Goal: Task Accomplishment & Management: Manage account settings

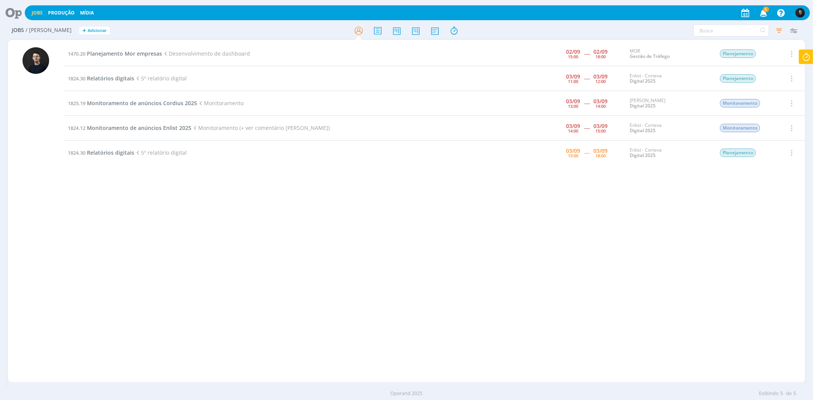
click at [804, 62] on icon at bounding box center [806, 57] width 14 height 15
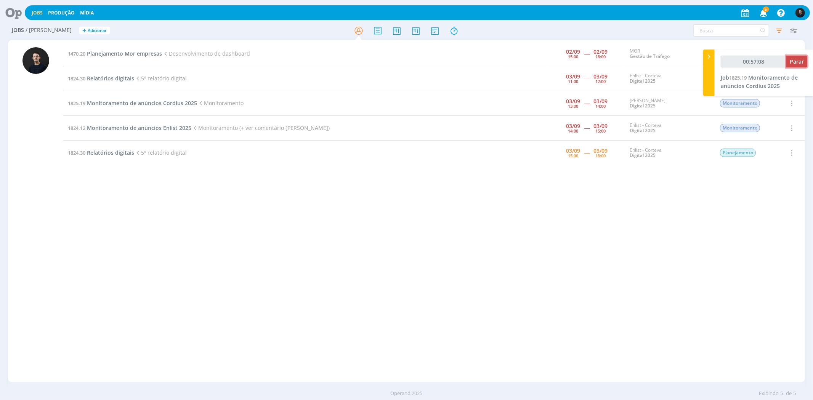
click at [790, 66] on button "Parar" at bounding box center [796, 62] width 21 height 12
drag, startPoint x: 513, startPoint y: 223, endPoint x: 483, endPoint y: 208, distance: 33.7
drag, startPoint x: 483, startPoint y: 208, endPoint x: 795, endPoint y: 61, distance: 344.8
click at [795, 61] on span "Parar" at bounding box center [796, 61] width 14 height 7
type input "00:58:00"
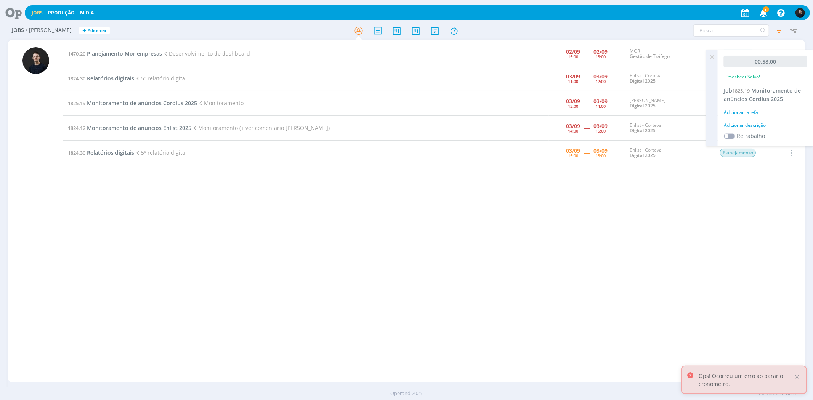
click at [759, 124] on div "Adicionar descrição" at bounding box center [764, 125] width 83 height 7
click at [763, 131] on textarea at bounding box center [765, 137] width 80 height 27
type textarea "monitoramento"
click at [780, 182] on button "Salvar" at bounding box center [793, 187] width 27 height 10
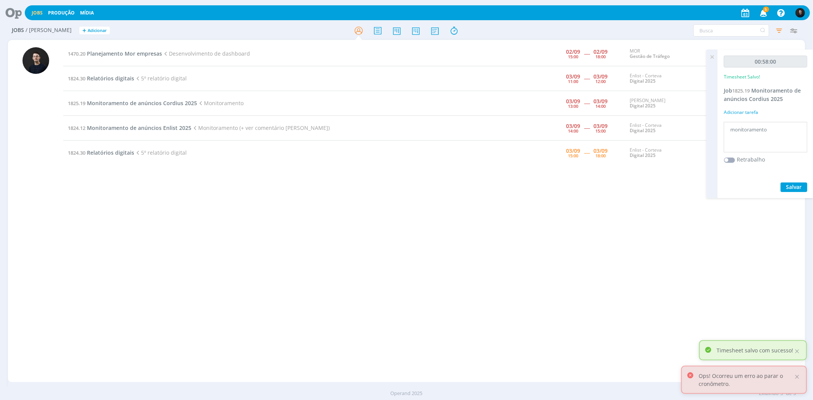
click at [547, 213] on div "1470.20 Planejamento Mor empresas Desenvolvimento de dashboard 02/09 15:00 ----…" at bounding box center [433, 211] width 741 height 339
click at [770, 92] on span "Monitoramento de anúncios Cordius 2025" at bounding box center [761, 95] width 77 height 16
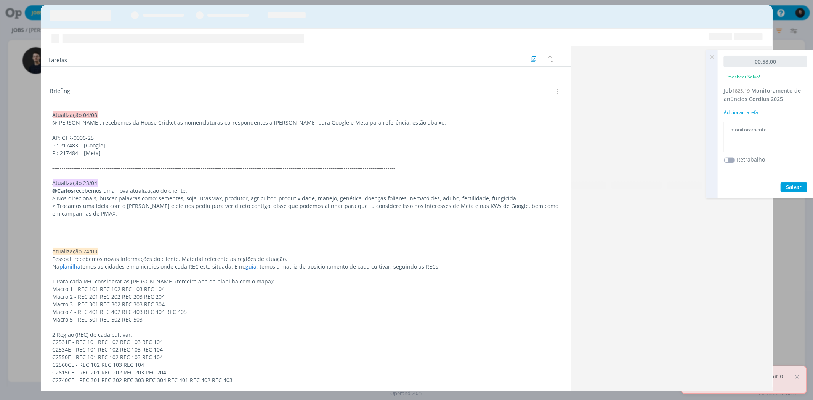
scroll to position [315, 0]
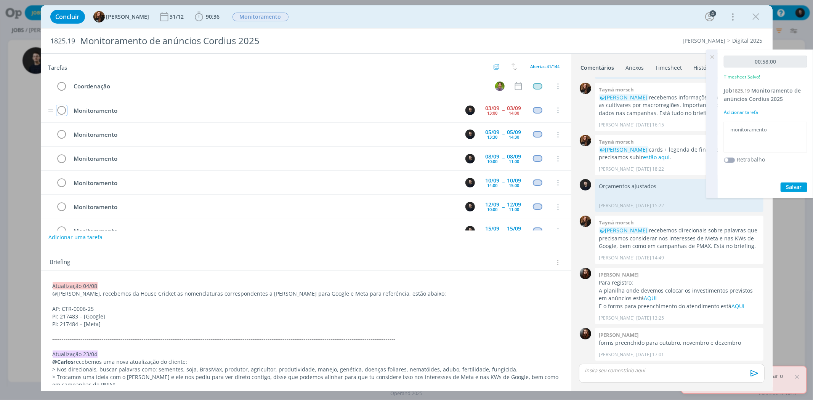
drag, startPoint x: 62, startPoint y: 114, endPoint x: 177, endPoint y: 104, distance: 115.5
click at [63, 114] on icon "dialog" at bounding box center [61, 110] width 11 height 11
click at [761, 16] on icon "dialog" at bounding box center [755, 16] width 11 height 11
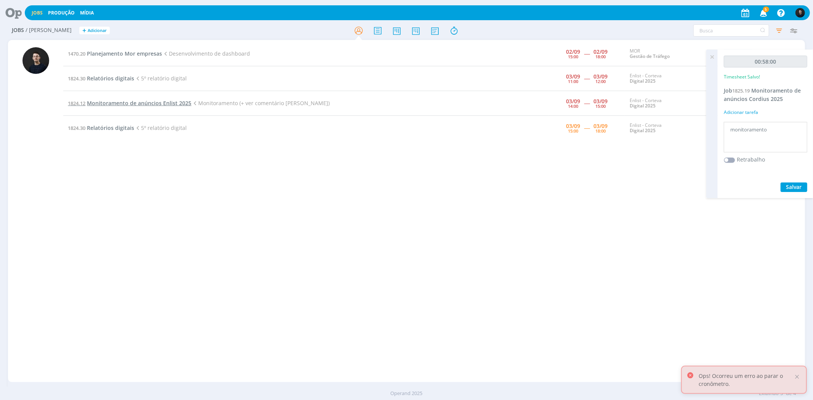
click at [109, 103] on span "Monitoramento de anúncios Enlist 2025" at bounding box center [139, 102] width 104 height 7
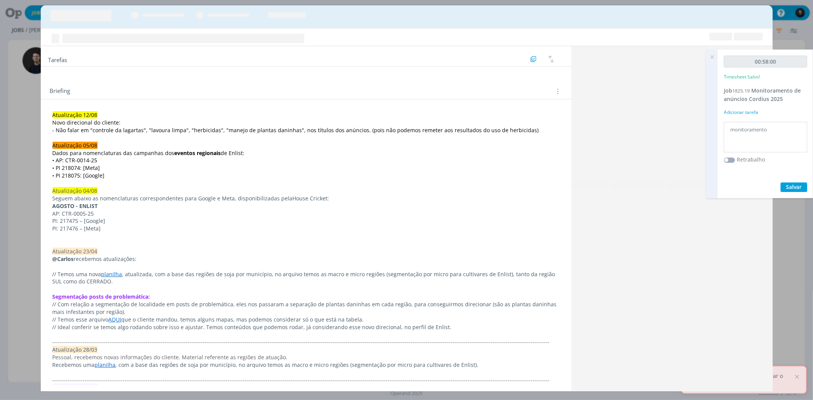
scroll to position [673, 0]
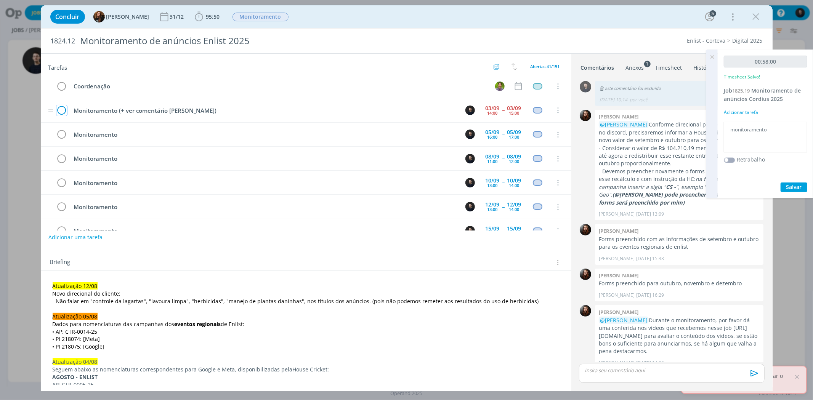
click at [64, 110] on icon "dialog" at bounding box center [61, 110] width 11 height 11
click at [757, 12] on icon "dialog" at bounding box center [755, 16] width 11 height 11
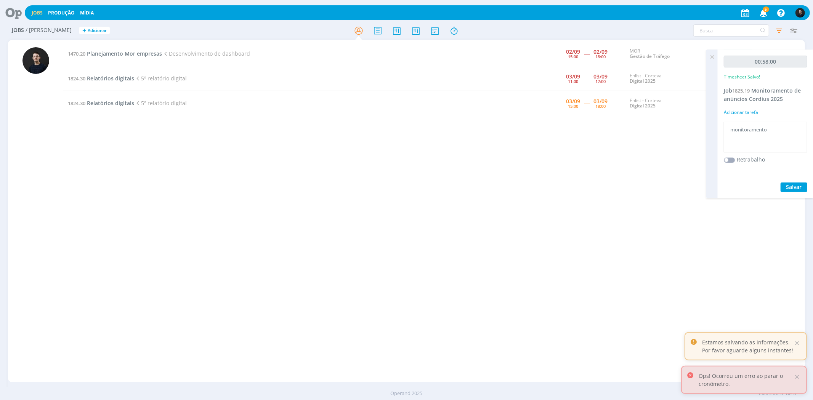
click at [37, 106] on div at bounding box center [406, 200] width 813 height 400
click at [18, 19] on div at bounding box center [14, 13] width 22 height 17
click at [13, 14] on icon at bounding box center [11, 12] width 16 height 15
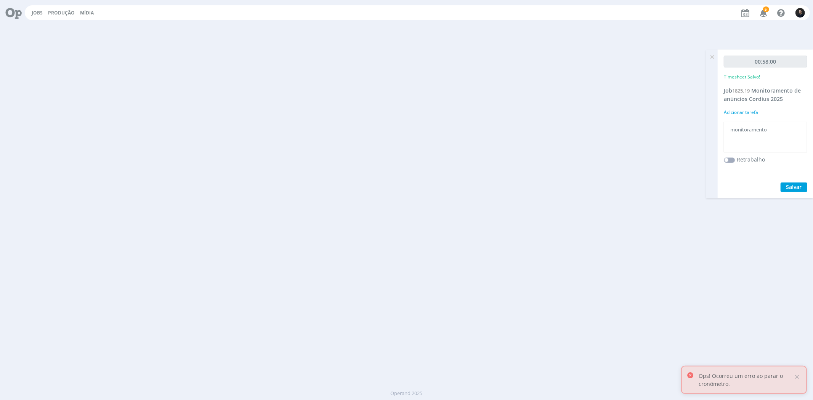
click at [13, 14] on icon at bounding box center [11, 12] width 16 height 15
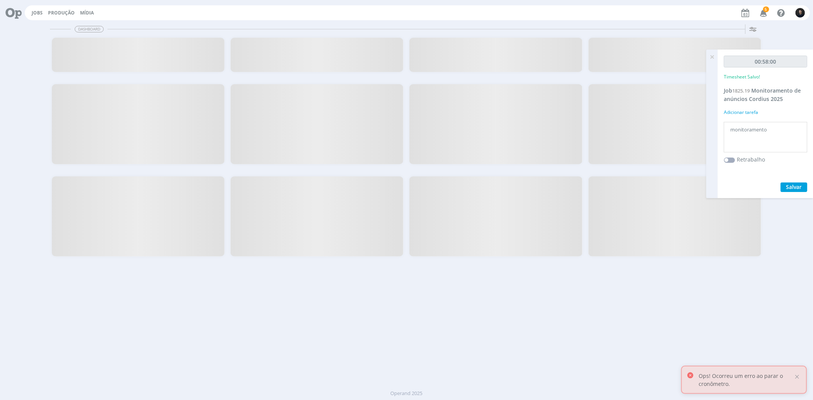
click at [14, 13] on icon at bounding box center [11, 12] width 16 height 15
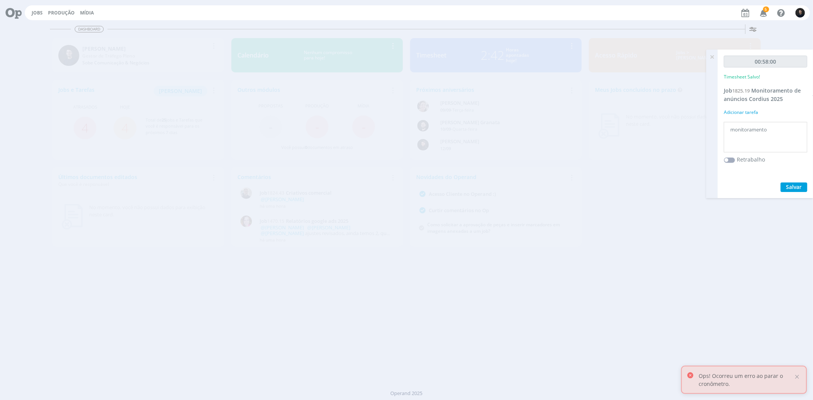
click at [479, 50] on div "2:42 Horas apontadas hoje!" at bounding box center [504, 55] width 117 height 18
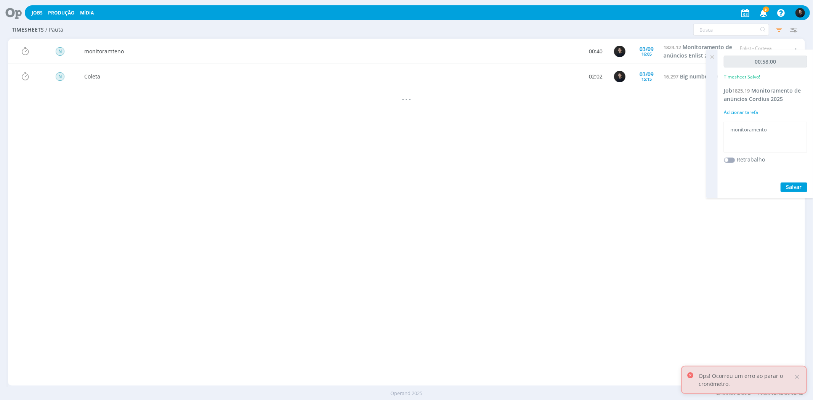
click at [714, 58] on icon at bounding box center [712, 57] width 14 height 15
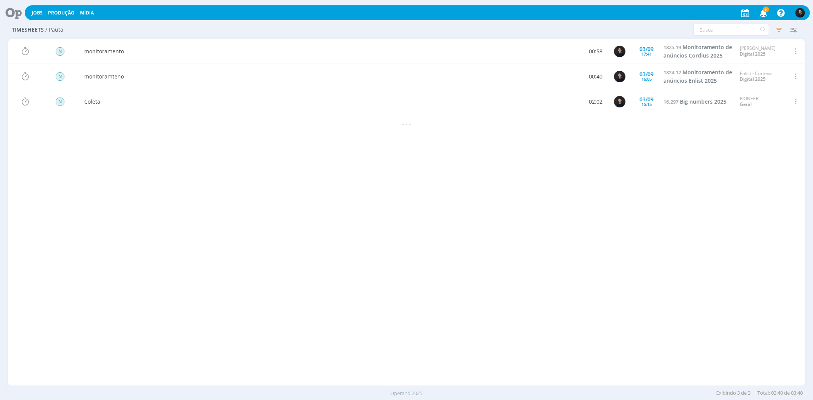
click at [11, 15] on icon at bounding box center [11, 12] width 16 height 15
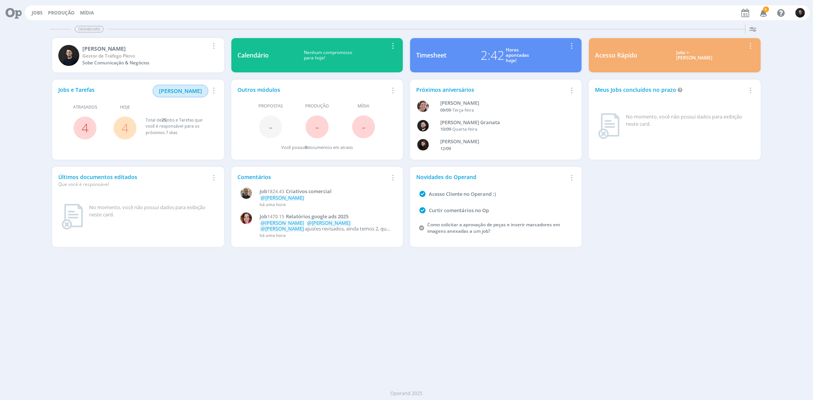
click at [193, 90] on span "[PERSON_NAME]" at bounding box center [180, 90] width 43 height 7
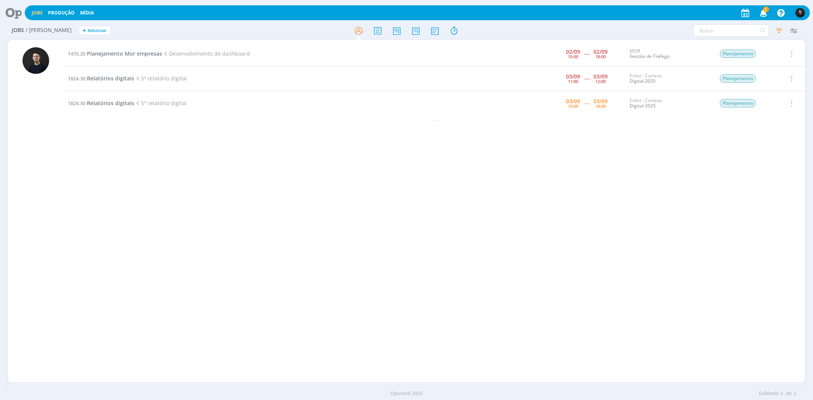
click at [16, 16] on icon at bounding box center [11, 12] width 16 height 15
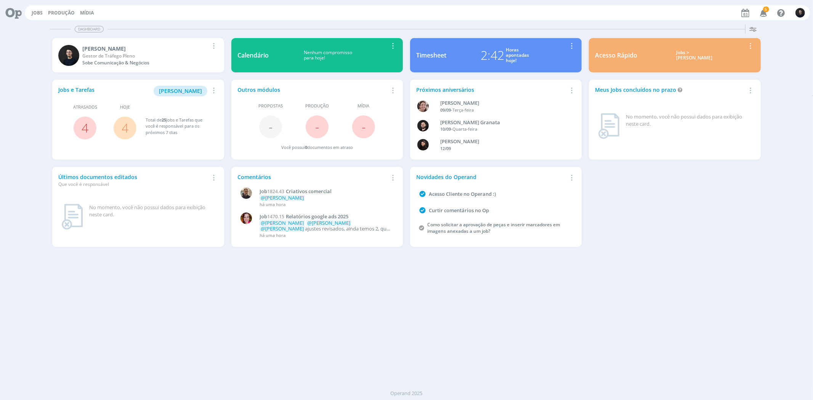
click at [442, 51] on div "Timesheet" at bounding box center [431, 55] width 30 height 9
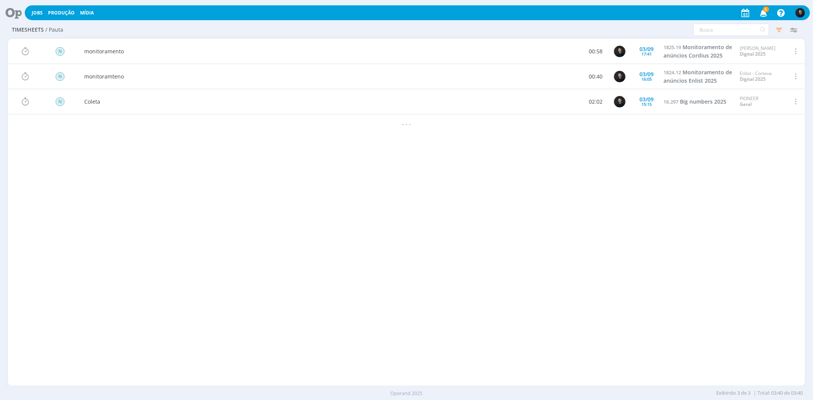
click at [12, 16] on icon at bounding box center [11, 12] width 16 height 15
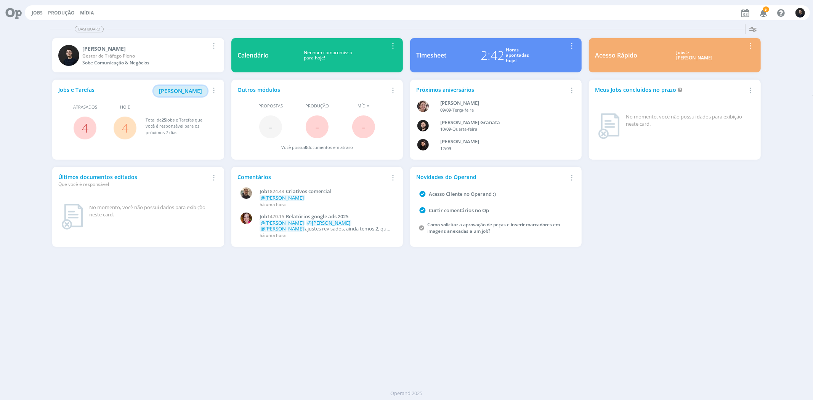
click at [178, 89] on span "[PERSON_NAME]" at bounding box center [180, 90] width 43 height 7
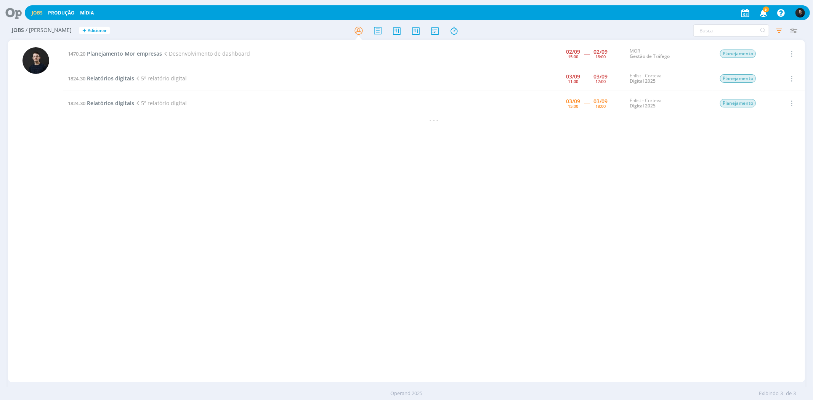
click at [16, 11] on icon at bounding box center [11, 12] width 16 height 15
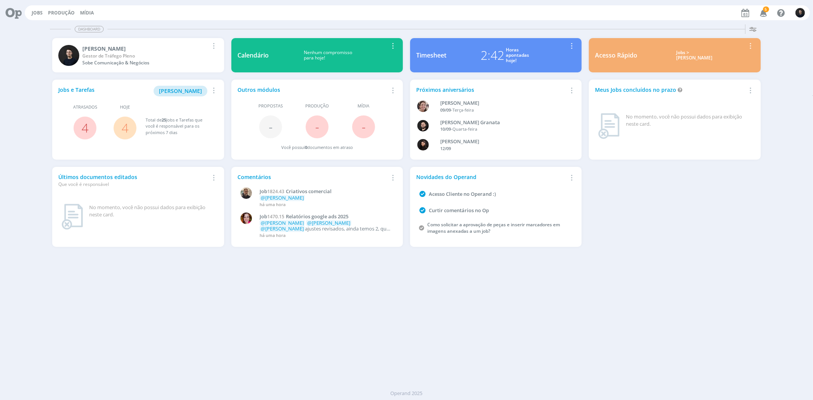
click at [450, 64] on div "2:42 Horas apontadas hoje!" at bounding box center [504, 55] width 117 height 18
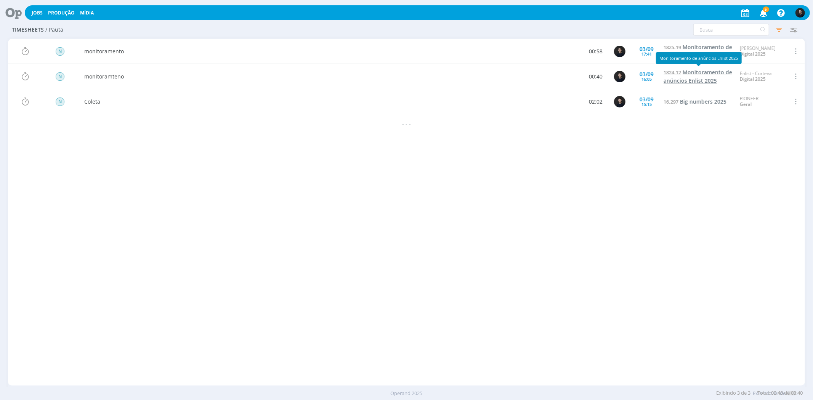
click at [688, 75] on span "Monitoramento de anúncios Enlist 2025" at bounding box center [698, 77] width 69 height 16
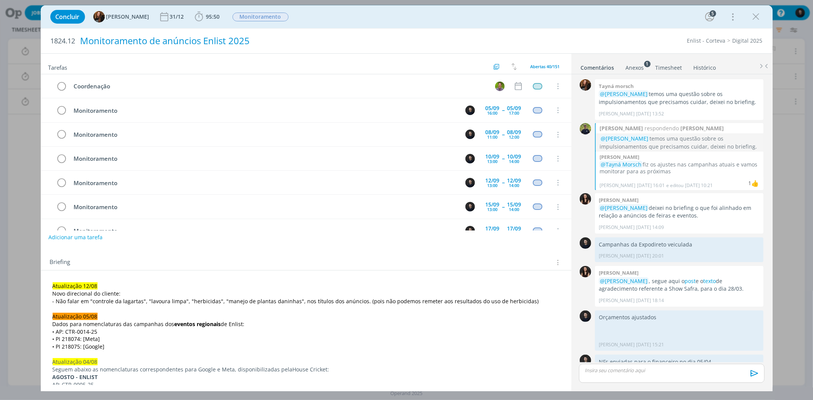
scroll to position [673, 0]
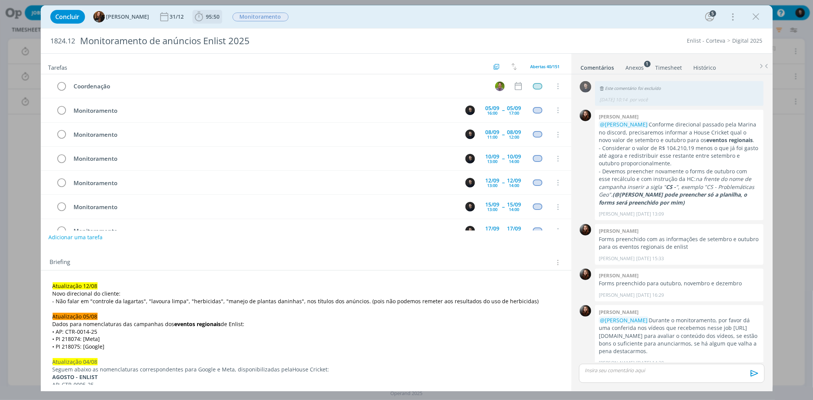
click at [193, 16] on icon "dialog" at bounding box center [198, 16] width 11 height 11
click at [259, 35] on button "Apontar" at bounding box center [267, 34] width 32 height 8
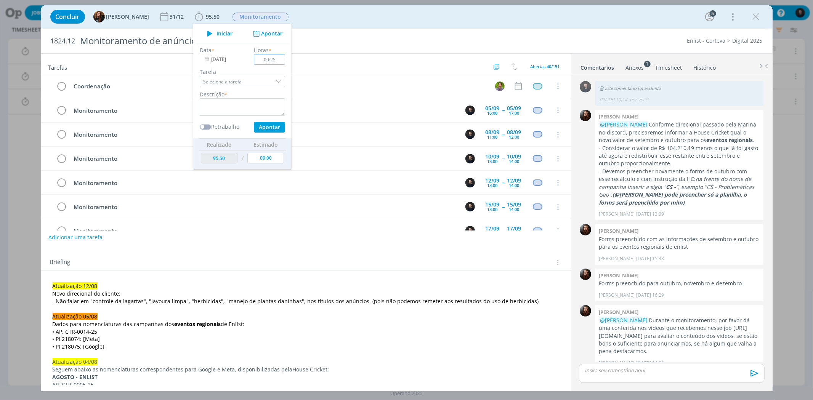
type input "00:25"
click at [275, 69] on label "Tarefa" at bounding box center [242, 72] width 85 height 8
click at [246, 104] on textarea "monitora" at bounding box center [242, 107] width 85 height 18
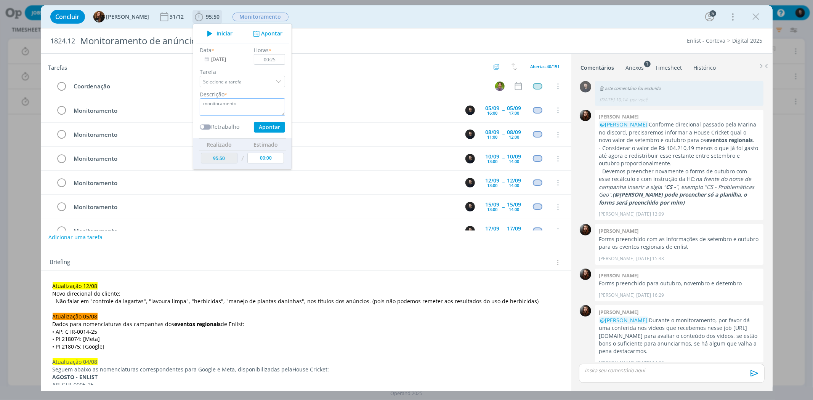
type textarea "monitoramento"
click at [253, 122] on button "Apontar" at bounding box center [268, 127] width 31 height 11
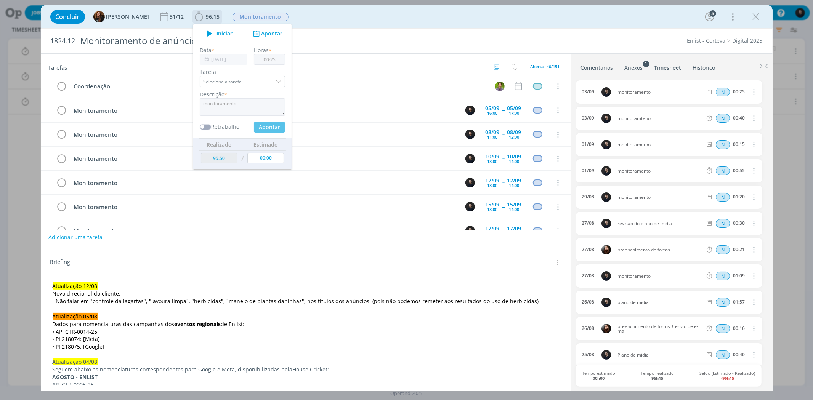
type input "00:00"
type input "96:15"
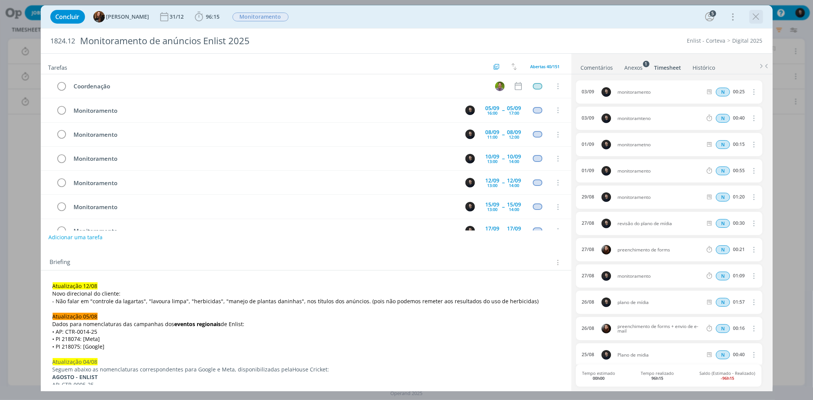
click at [757, 17] on icon "dialog" at bounding box center [755, 16] width 11 height 11
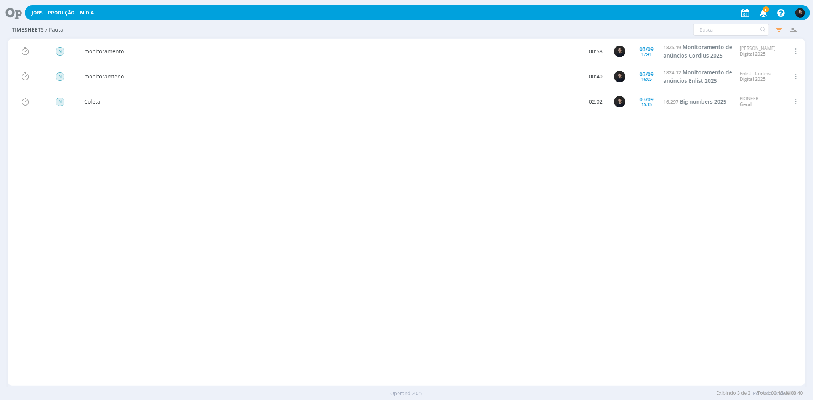
click at [2, 17] on header "Jobs Produção [GEOGRAPHIC_DATA] 5 Notificações Central de Ajuda Área de Membros…" at bounding box center [406, 10] width 813 height 21
click at [10, 13] on icon at bounding box center [11, 12] width 16 height 15
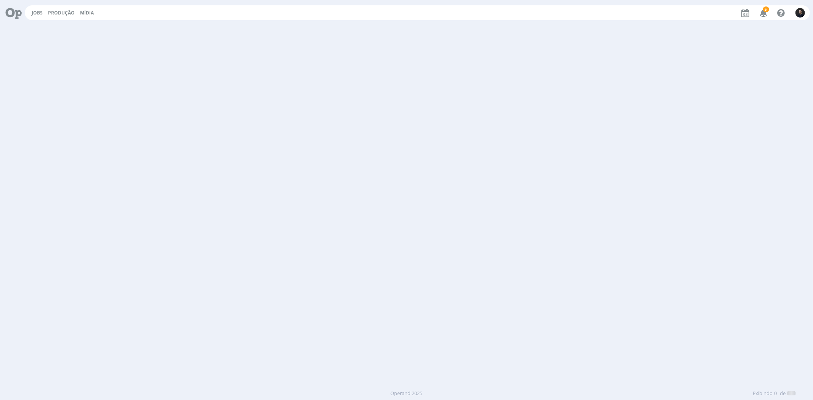
click at [10, 13] on icon at bounding box center [11, 12] width 16 height 15
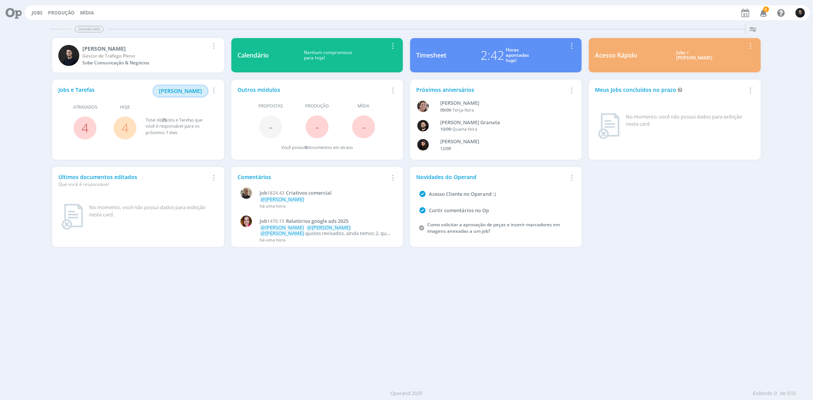
click at [176, 91] on span "[PERSON_NAME]" at bounding box center [180, 90] width 43 height 7
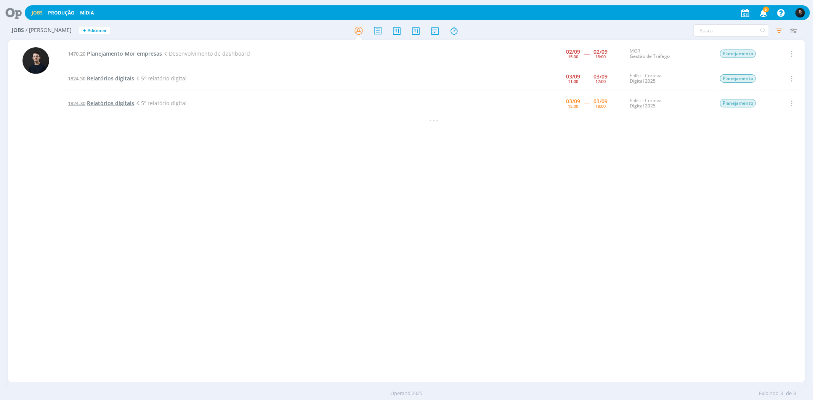
click at [128, 104] on span "Relatórios digitais" at bounding box center [110, 102] width 47 height 7
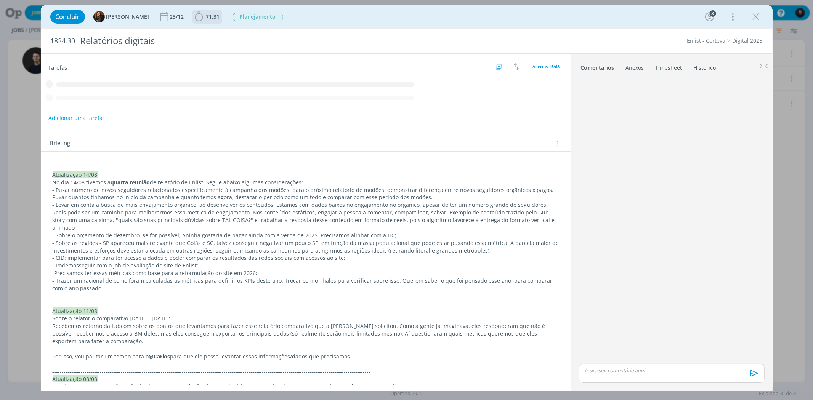
click at [210, 18] on span "71:31" at bounding box center [213, 16] width 14 height 7
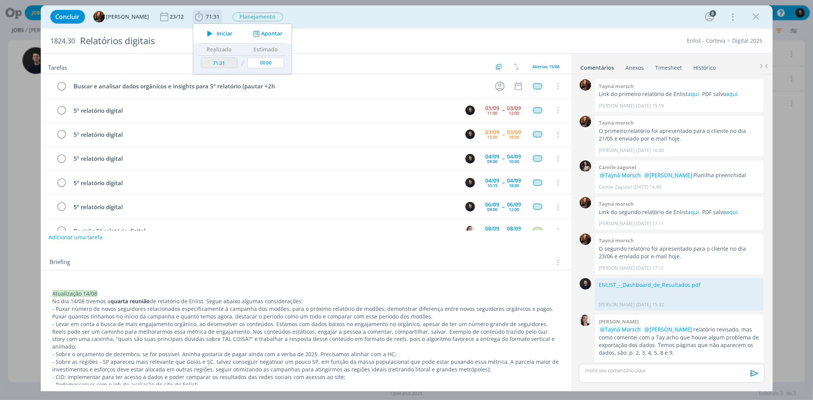
scroll to position [687, 0]
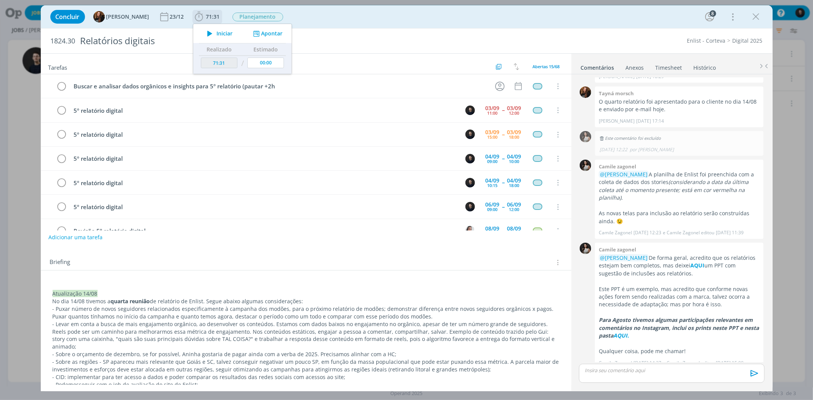
click at [216, 32] on span "Iniciar" at bounding box center [224, 33] width 16 height 5
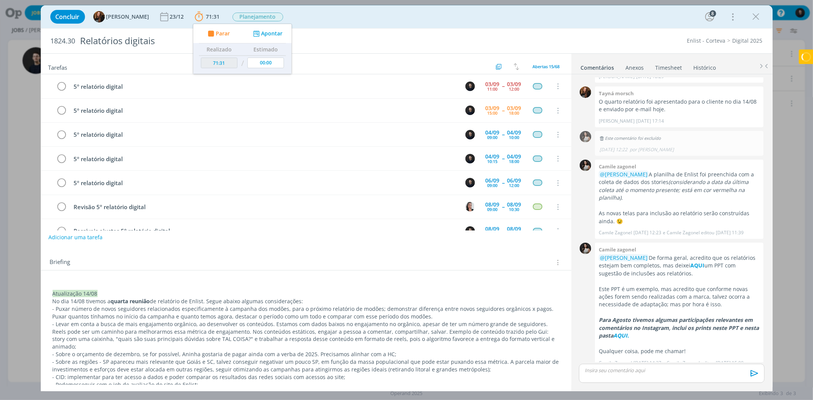
click at [752, 20] on icon "dialog" at bounding box center [755, 16] width 11 height 11
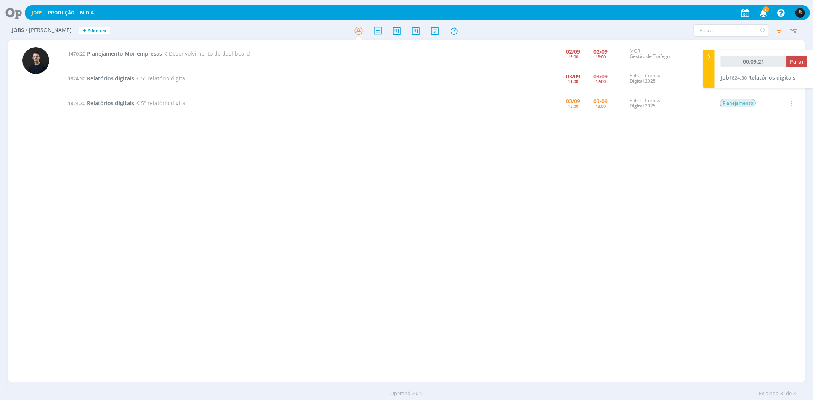
click at [103, 102] on span "Relatórios digitais" at bounding box center [110, 102] width 47 height 7
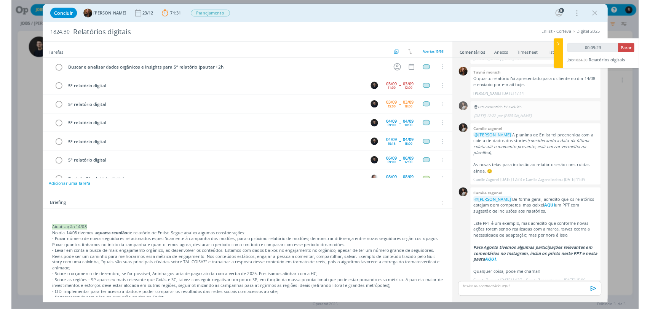
scroll to position [24, 0]
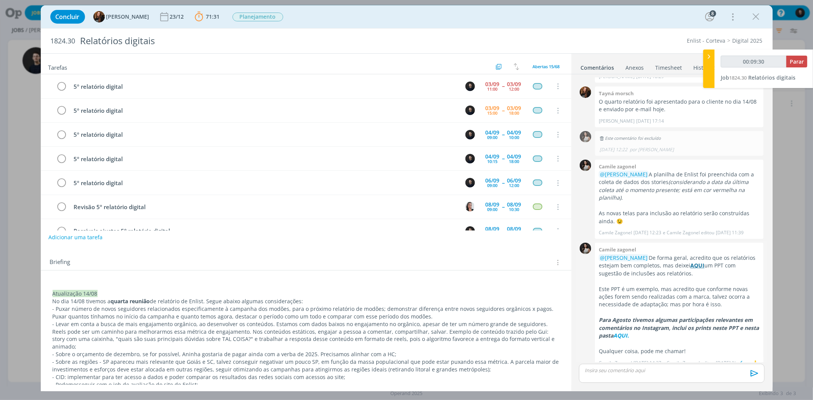
click at [690, 262] on strong "AQUI" at bounding box center [697, 265] width 14 height 7
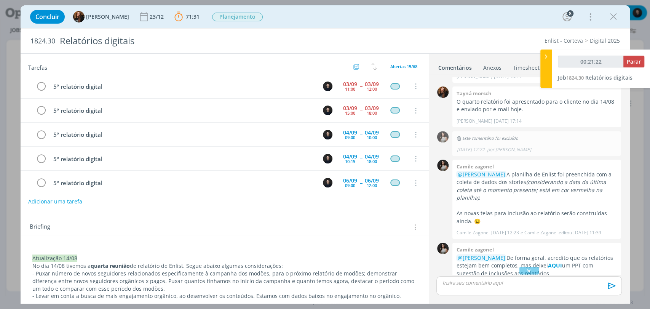
scroll to position [687, 0]
type input "00:42:22"
click at [544, 59] on icon at bounding box center [547, 57] width 8 height 8
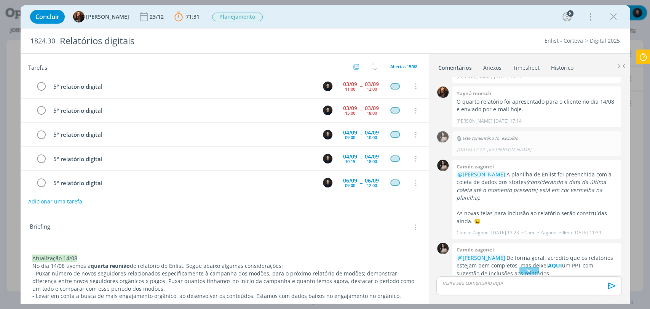
click at [640, 51] on icon at bounding box center [644, 57] width 14 height 15
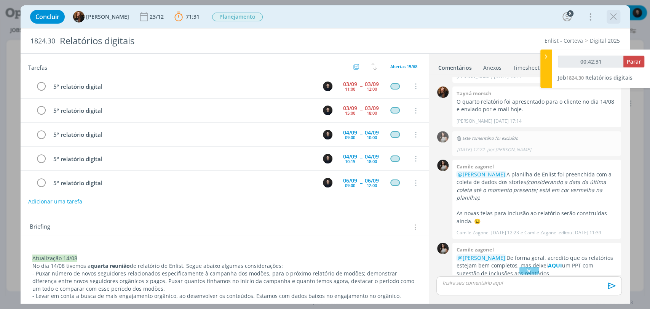
click at [608, 18] on icon "dialog" at bounding box center [613, 16] width 11 height 11
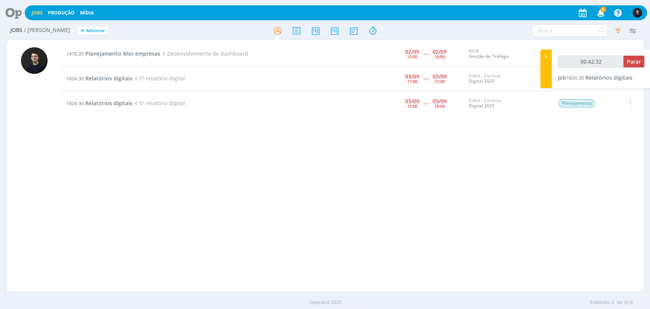
click at [407, 24] on div "Jobs Produção [GEOGRAPHIC_DATA] 5 Notificações Central de Ajuda Área de Membros…" at bounding box center [325, 154] width 650 height 309
type input "00:55:39"
click at [635, 61] on span "Parar" at bounding box center [634, 61] width 14 height 7
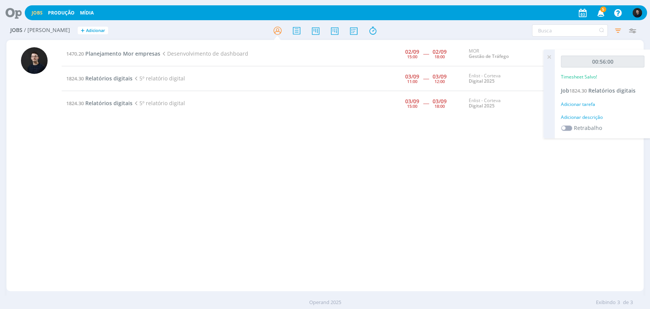
click at [586, 115] on div "Adicionar descrição" at bounding box center [602, 117] width 83 height 7
click at [591, 127] on textarea at bounding box center [603, 129] width 80 height 27
type textarea "monitoramento"
click at [618, 174] on button "Salvar" at bounding box center [631, 179] width 27 height 10
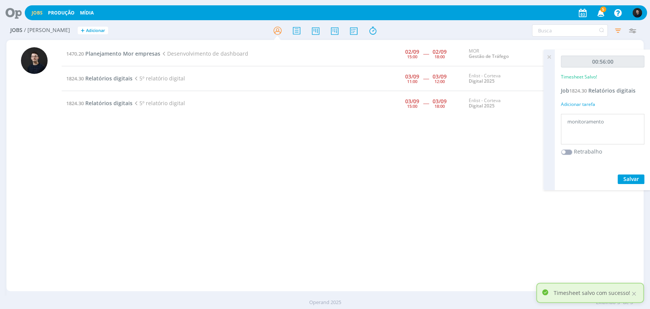
click at [282, 198] on div "1470.20 Planejamento Mor empresas Desenvolvimento de dashboard [DATE] 15:00 ---…" at bounding box center [353, 166] width 582 height 248
click at [141, 50] on span "Planejamento Mor empresas" at bounding box center [122, 53] width 75 height 7
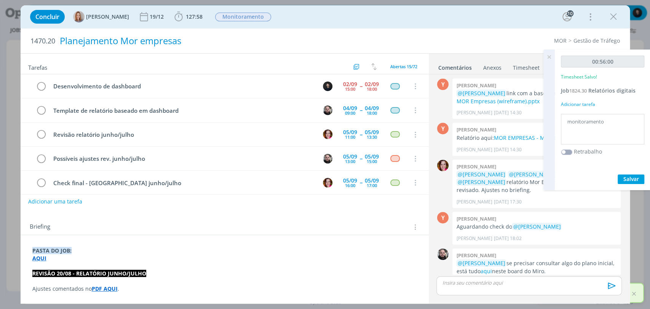
scroll to position [682, 0]
click at [195, 19] on span "127:58" at bounding box center [194, 16] width 17 height 7
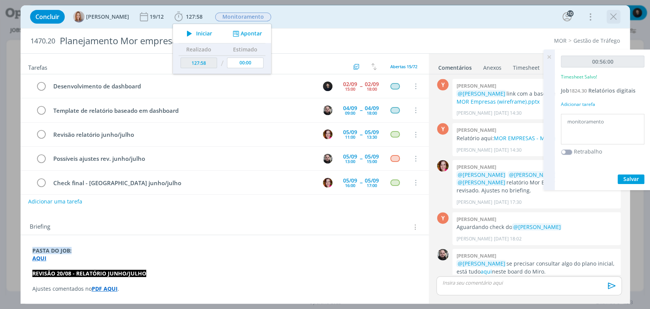
click at [613, 16] on icon "dialog" at bounding box center [613, 16] width 11 height 11
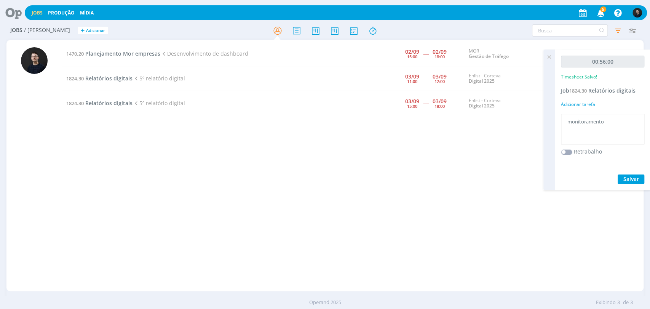
click at [18, 8] on icon at bounding box center [11, 12] width 16 height 15
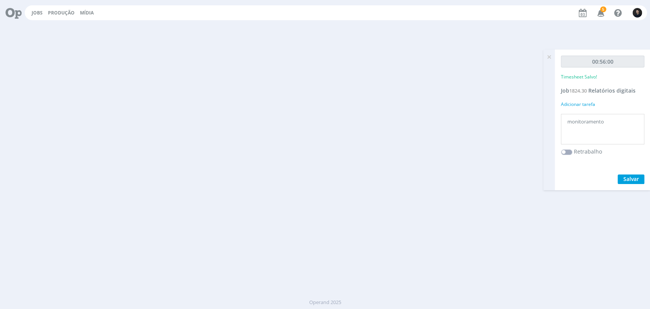
click at [18, 8] on icon at bounding box center [11, 12] width 16 height 15
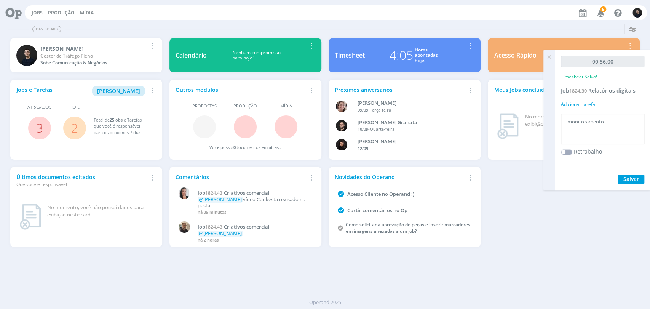
click at [551, 56] on icon at bounding box center [550, 57] width 14 height 15
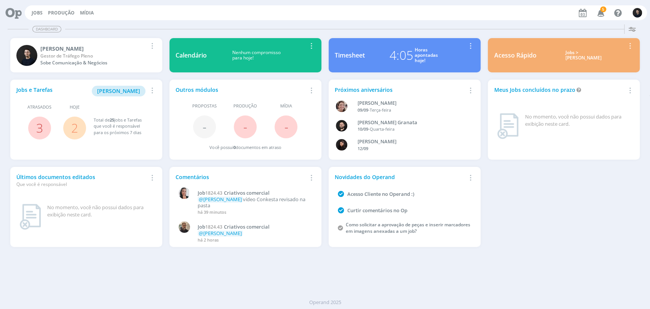
click at [451, 54] on div "4:05 Horas apontadas hoje!" at bounding box center [414, 55] width 98 height 18
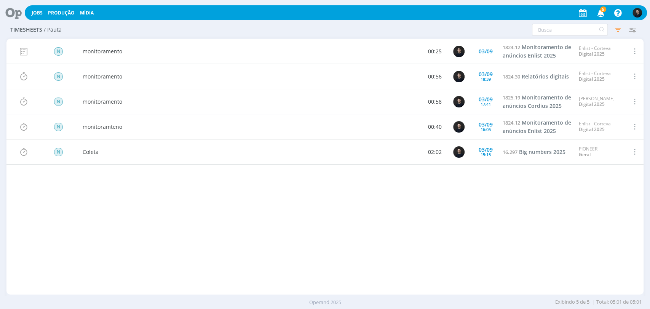
click at [14, 16] on icon at bounding box center [11, 12] width 16 height 15
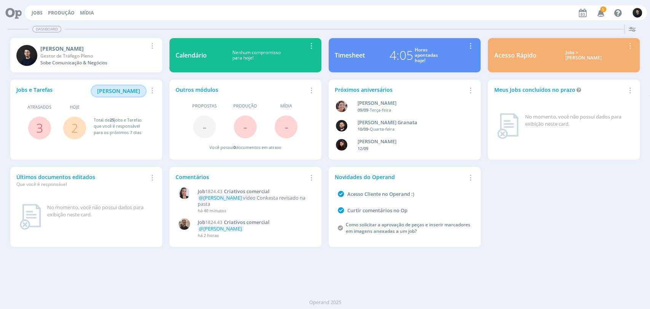
click at [123, 91] on span "[PERSON_NAME]" at bounding box center [118, 90] width 43 height 7
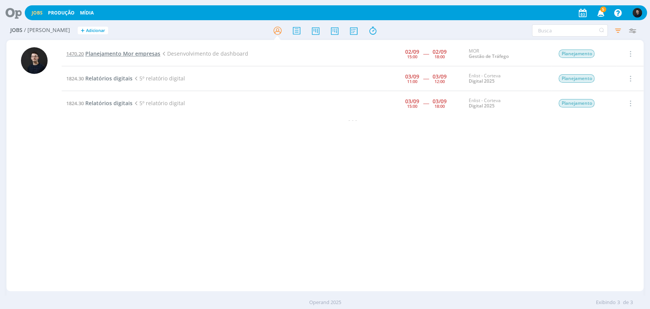
click at [132, 56] on span "Planejamento Mor empresas" at bounding box center [122, 53] width 75 height 7
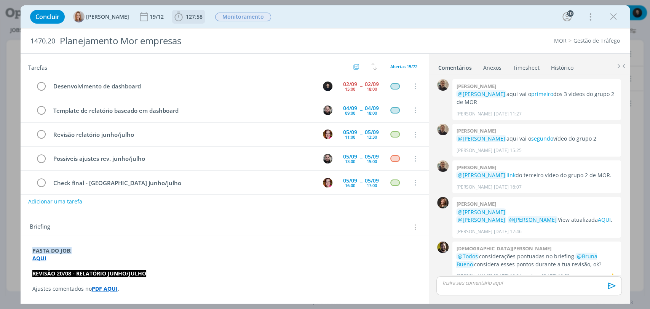
scroll to position [683, 0]
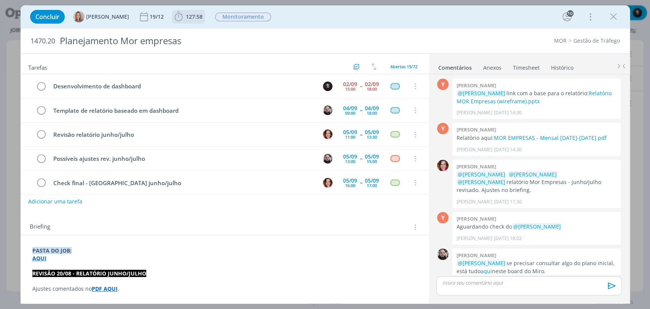
click at [195, 18] on span "127:58" at bounding box center [194, 16] width 17 height 7
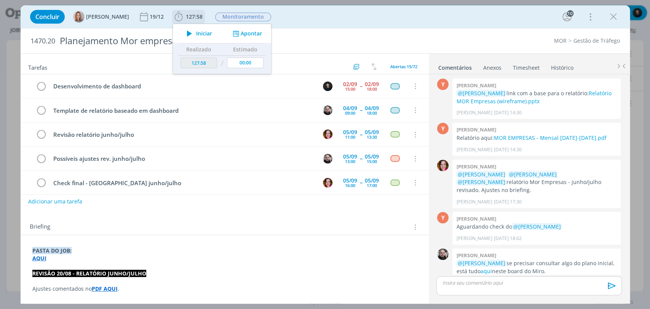
click at [198, 31] on span "Iniciar" at bounding box center [204, 33] width 16 height 5
click at [442, 43] on div "MOR Gestão de Tráfego" at bounding box center [499, 41] width 249 height 8
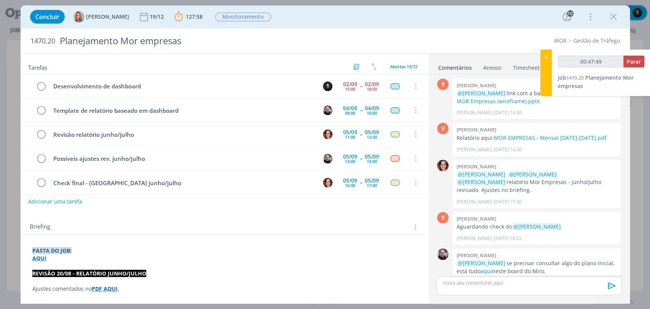
type input "00:48:49"
